Goal: Task Accomplishment & Management: Manage account settings

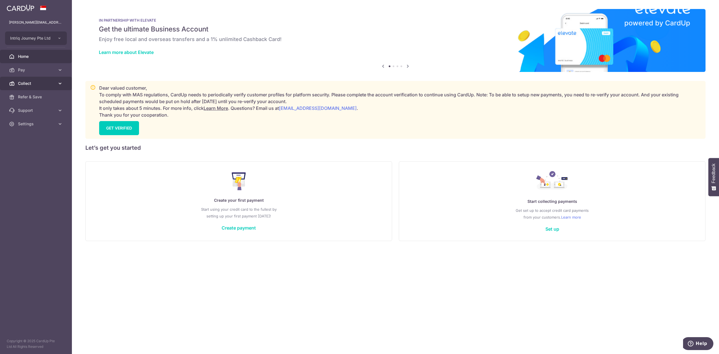
click at [38, 85] on span "Collect" at bounding box center [36, 84] width 37 height 6
click at [39, 95] on span "Dashboard" at bounding box center [36, 97] width 37 height 6
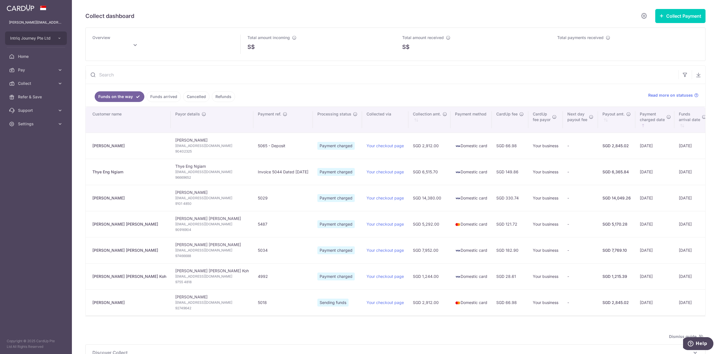
type input "[DATE]"
